Goal: Information Seeking & Learning: Learn about a topic

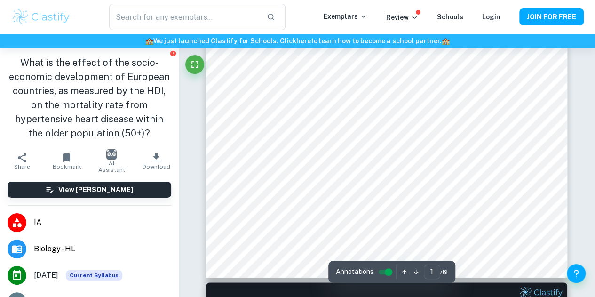
scroll to position [291, 0]
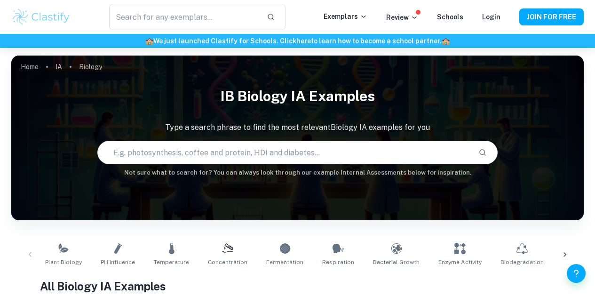
checkbox input "true"
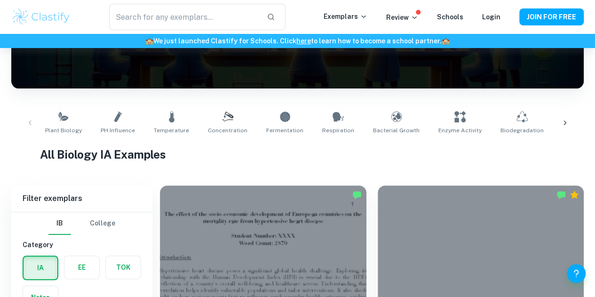
scroll to position [132, 0]
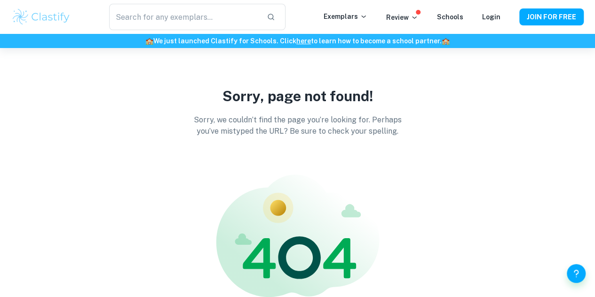
click at [47, 15] on img at bounding box center [41, 17] width 60 height 19
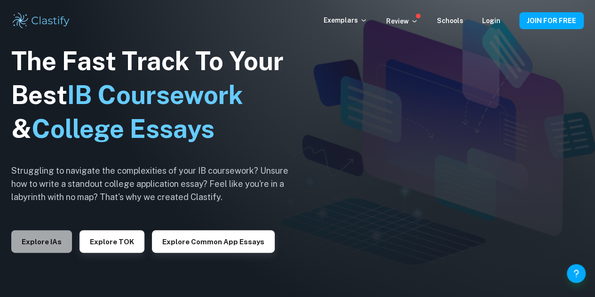
click at [55, 241] on button "Explore IAs" at bounding box center [41, 241] width 61 height 23
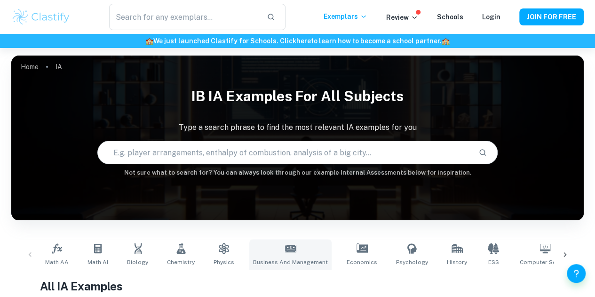
click at [290, 259] on span "Business and Management" at bounding box center [290, 262] width 75 height 8
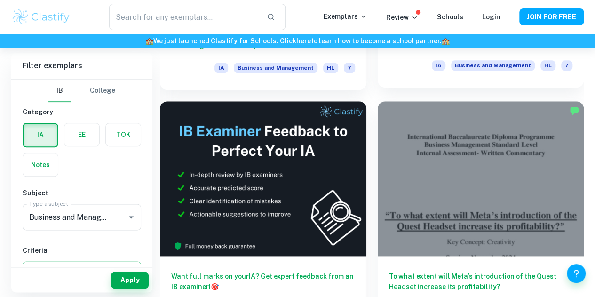
scroll to position [470, 0]
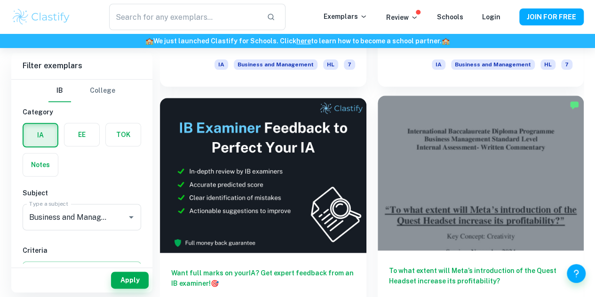
click at [389, 265] on h6 "To what extent will Meta’s introduction of the Quest Headset increase its profi…" at bounding box center [481, 280] width 184 height 31
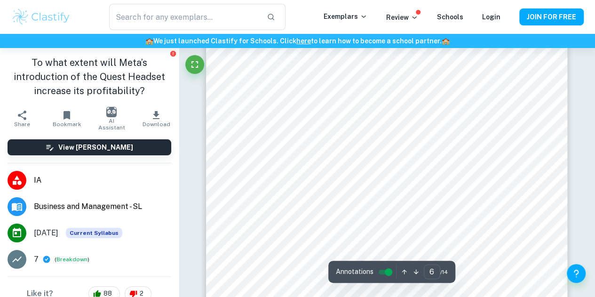
scroll to position [2952, 0]
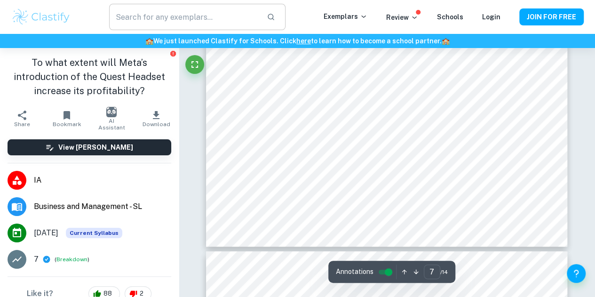
type input "8"
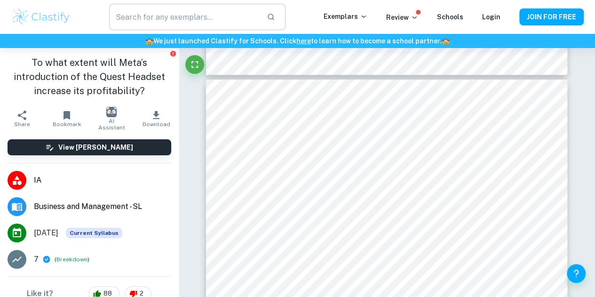
scroll to position [3707, 0]
